Goal: Use online tool/utility

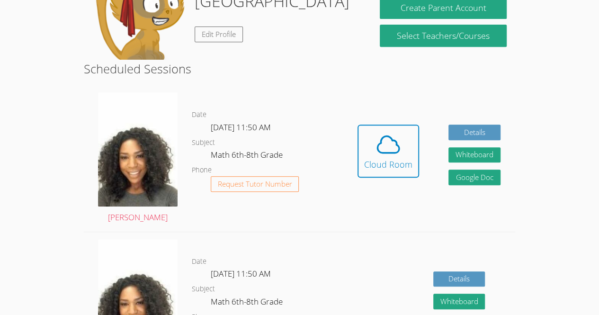
scroll to position [190, 0]
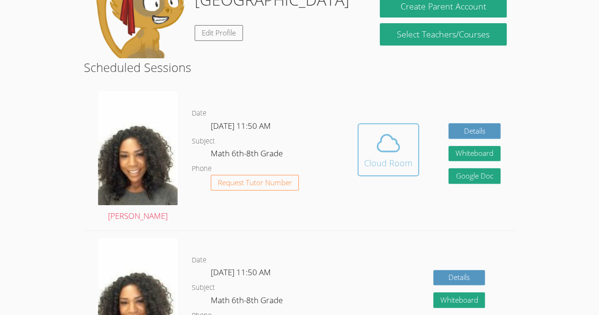
click at [395, 159] on div "Cloud Room" at bounding box center [388, 162] width 48 height 13
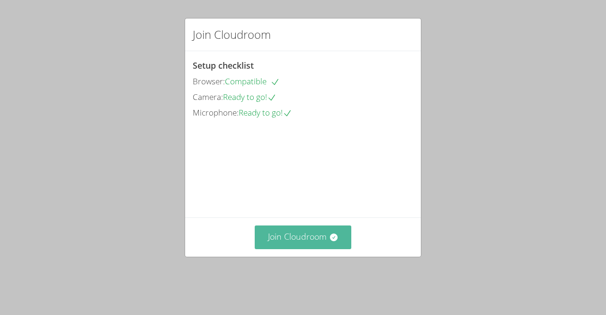
click at [287, 249] on button "Join Cloudroom" at bounding box center [303, 236] width 97 height 23
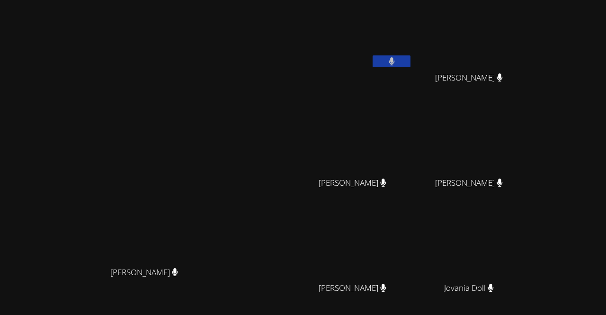
click at [410, 36] on video at bounding box center [356, 35] width 113 height 63
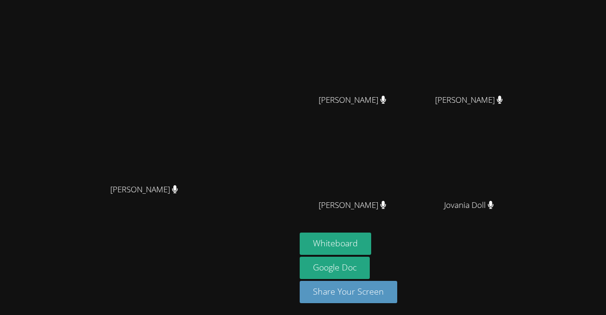
click at [371, 238] on button "Whiteboard" at bounding box center [336, 244] width 72 height 22
